Goal: Find specific page/section: Find specific page/section

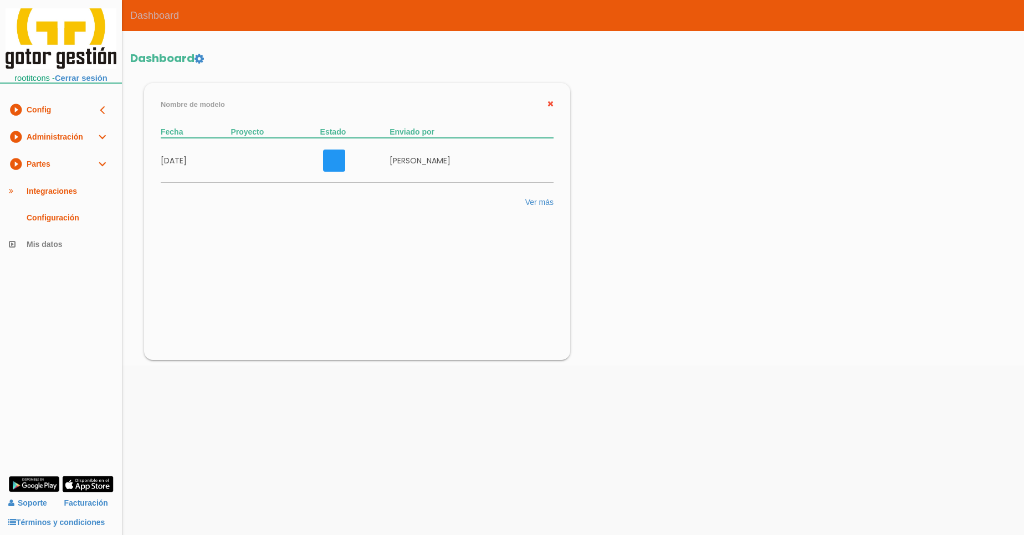
click at [71, 162] on link "play_circle_filled Partes expand_more" at bounding box center [61, 164] width 122 height 27
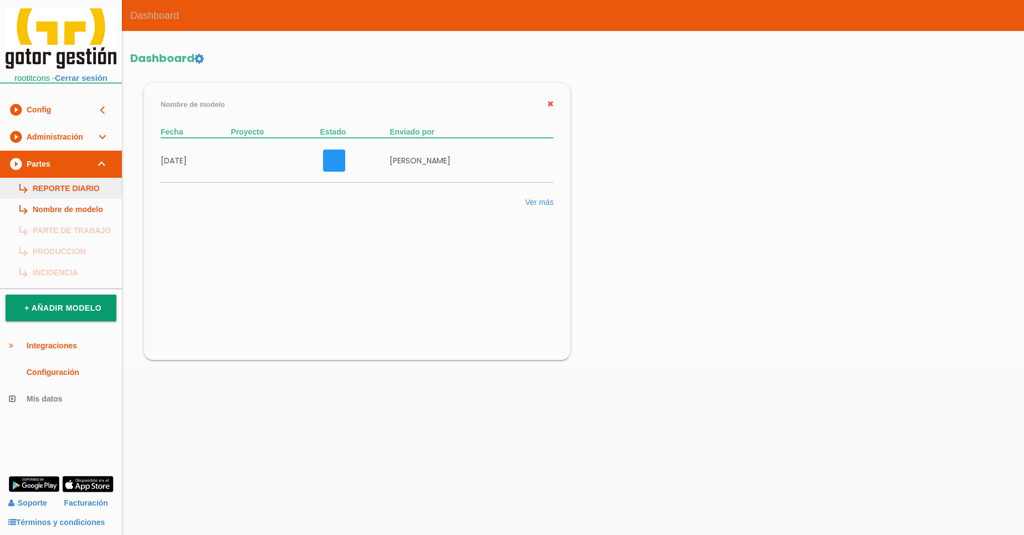
click at [73, 188] on link "subdirectory_arrow_right REPORTE DIARIO" at bounding box center [61, 188] width 122 height 21
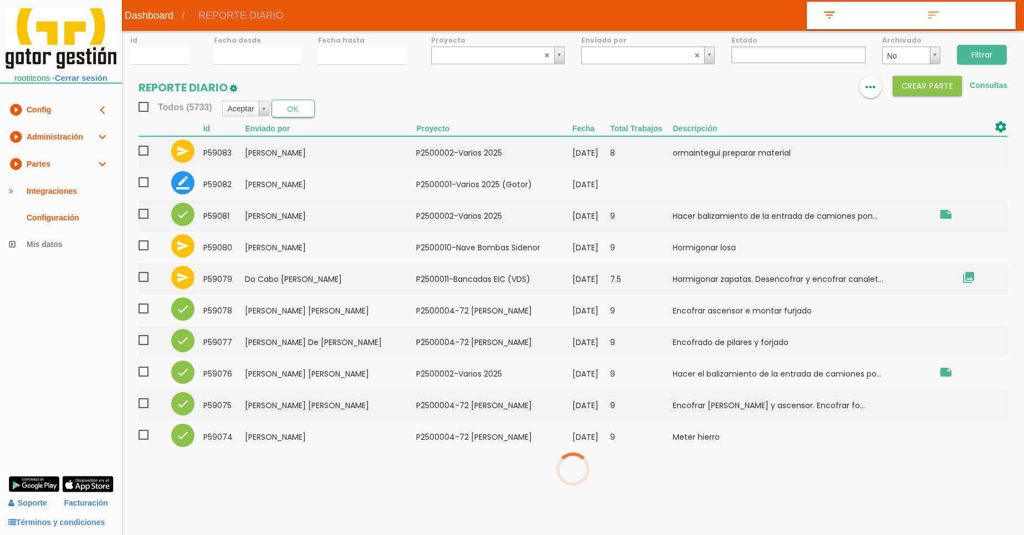
select select
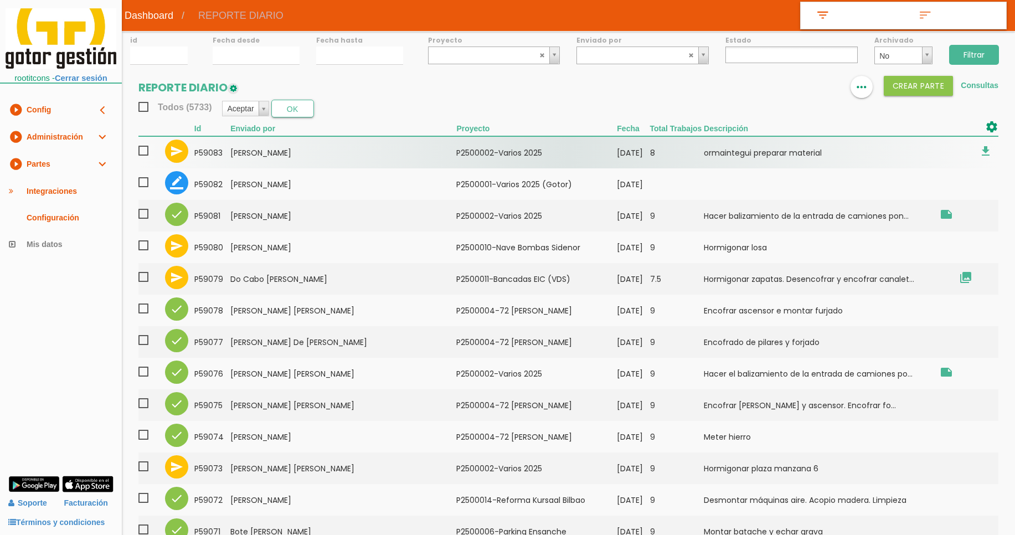
click at [292, 158] on td "Santamaria Lopez, Rafael" at bounding box center [343, 152] width 226 height 32
